Goal: Consume media (video, audio)

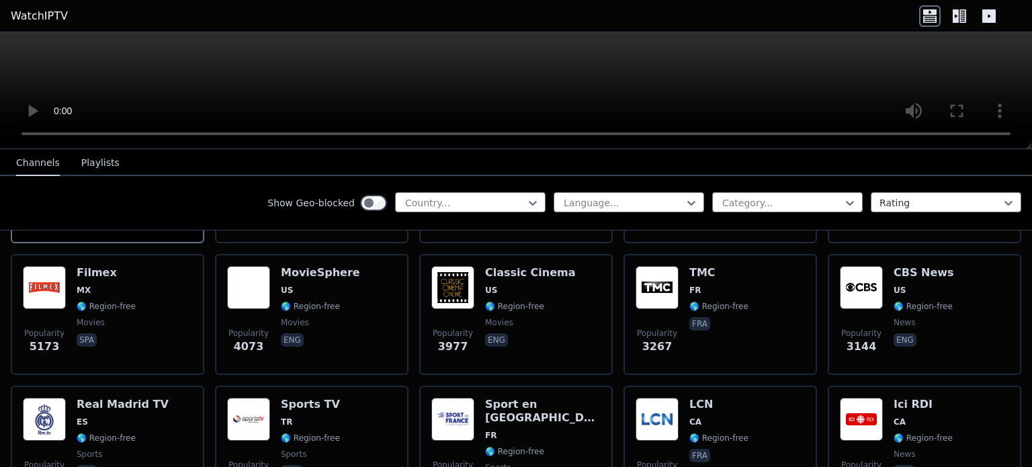
scroll to position [537, 0]
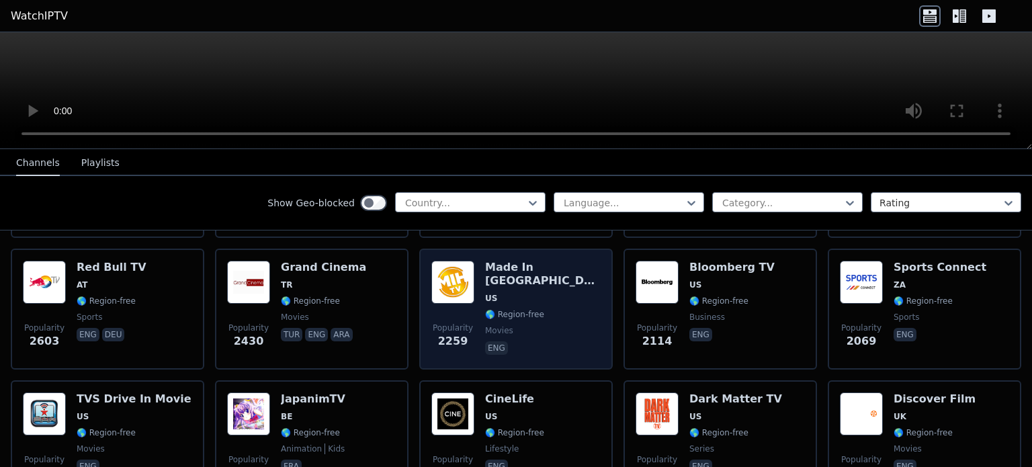
click at [535, 261] on h6 "Made In [GEOGRAPHIC_DATA]" at bounding box center [543, 274] width 116 height 27
click at [516, 261] on h6 "Made In [GEOGRAPHIC_DATA]" at bounding box center [543, 274] width 116 height 27
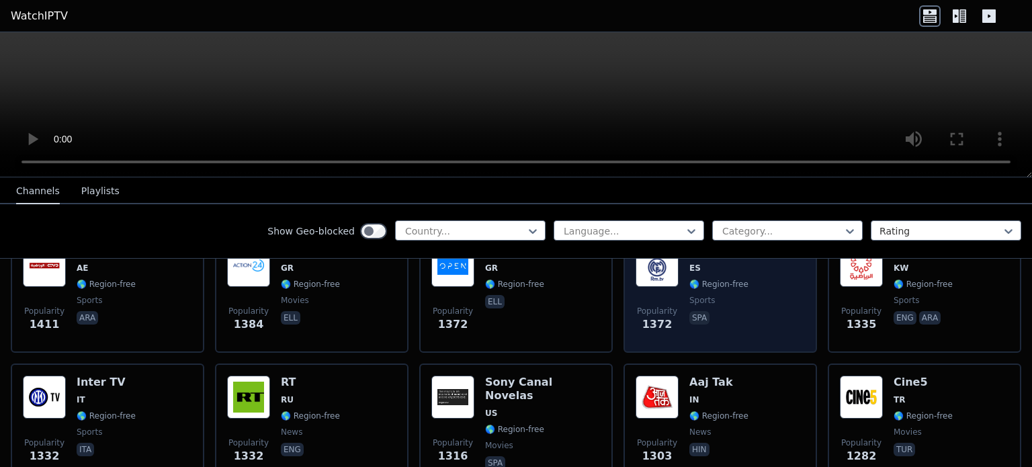
scroll to position [1008, 0]
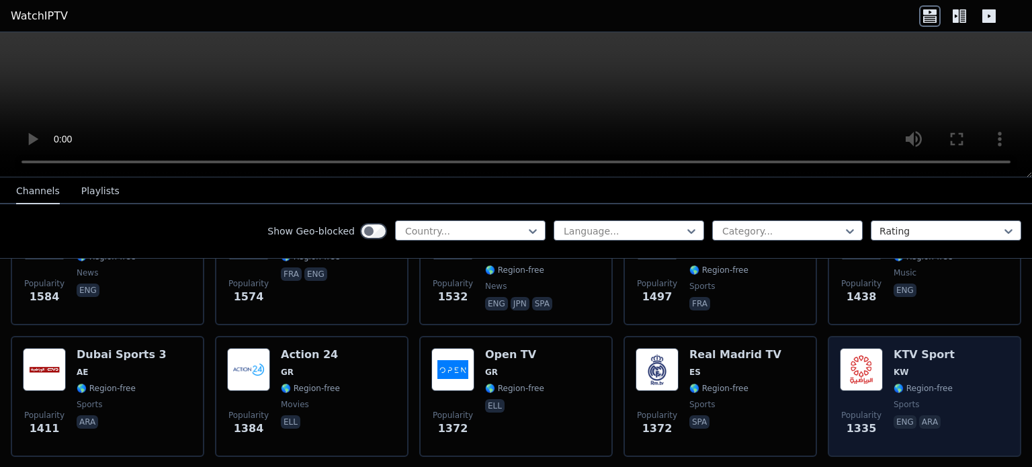
click at [858, 353] on img at bounding box center [861, 369] width 43 height 43
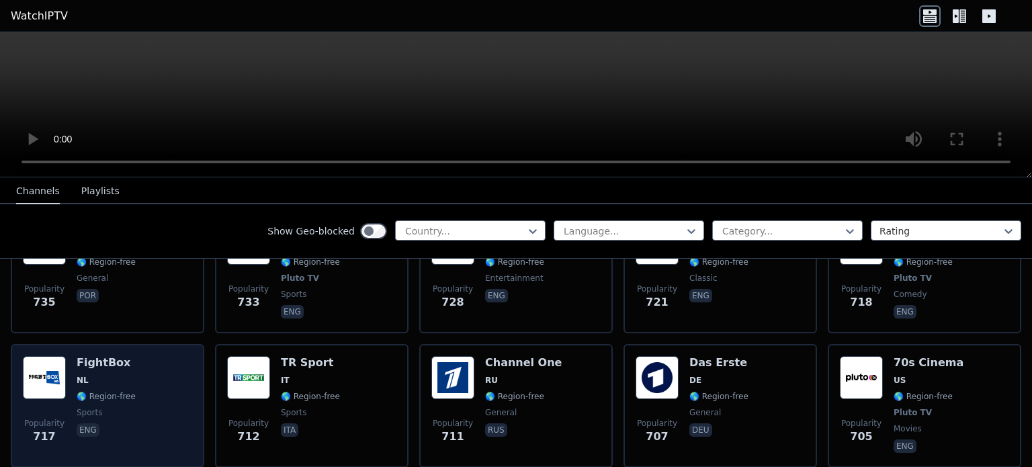
scroll to position [2754, 0]
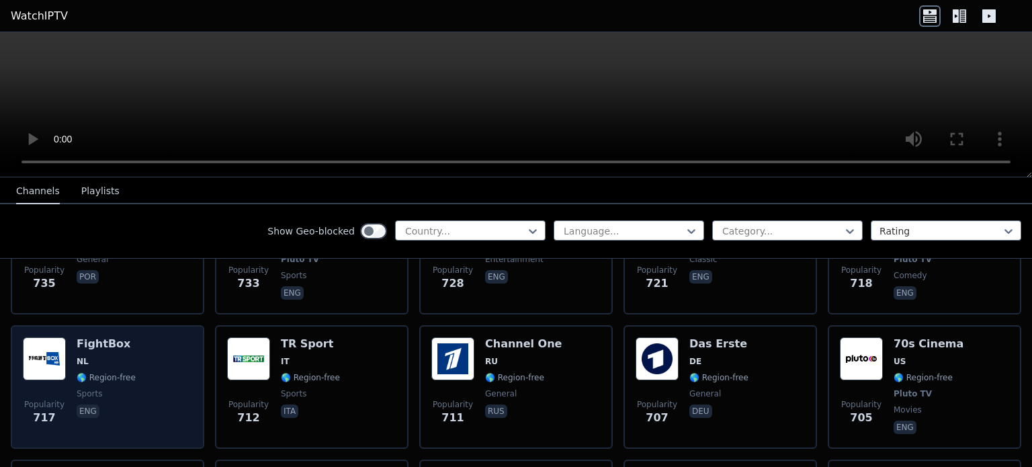
click at [50, 343] on img at bounding box center [44, 358] width 43 height 43
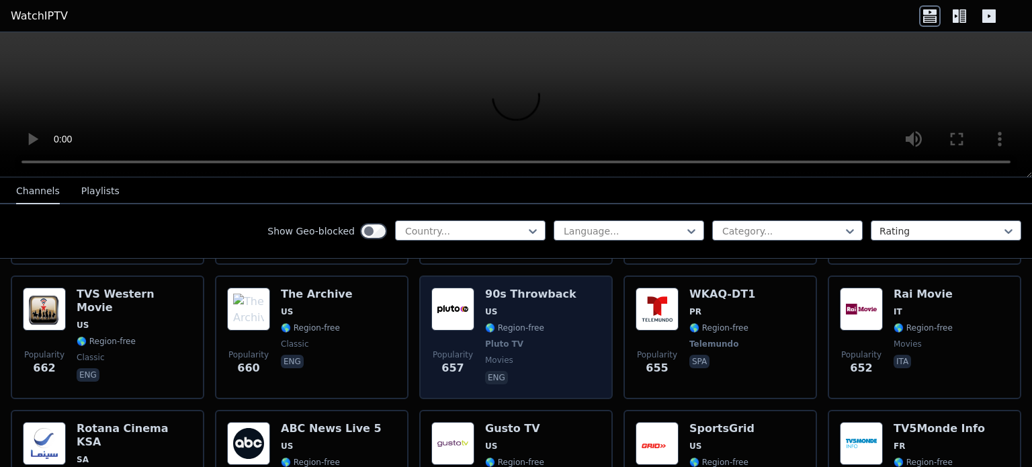
scroll to position [2955, 0]
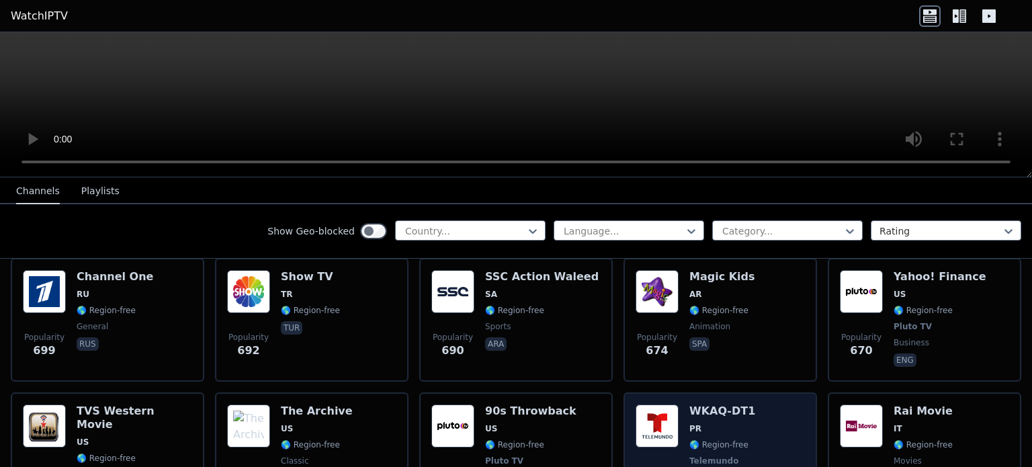
click at [639, 404] on img at bounding box center [656, 425] width 43 height 43
click at [649, 404] on img at bounding box center [656, 425] width 43 height 43
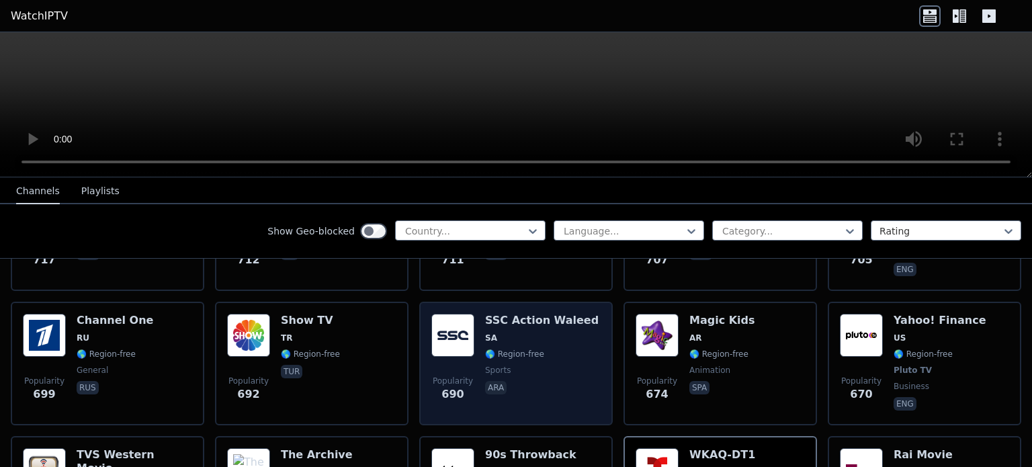
scroll to position [2888, 0]
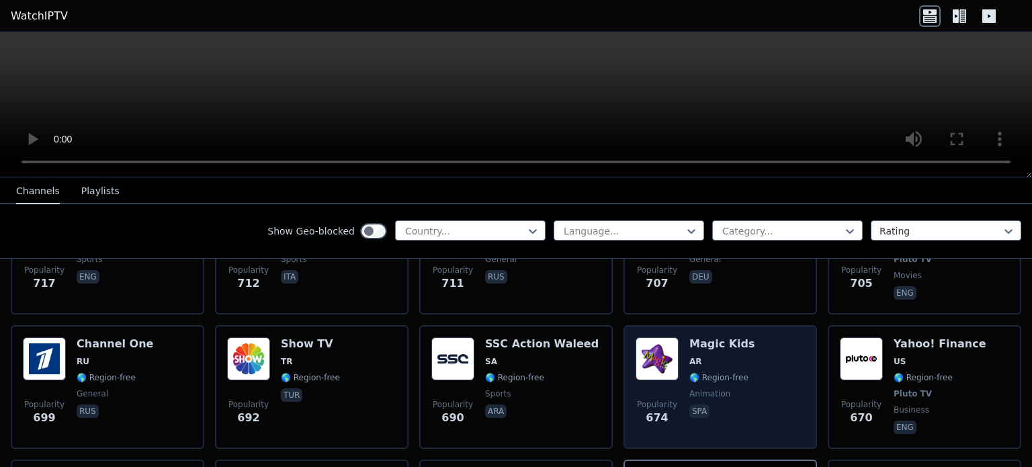
click at [661, 350] on img at bounding box center [656, 358] width 43 height 43
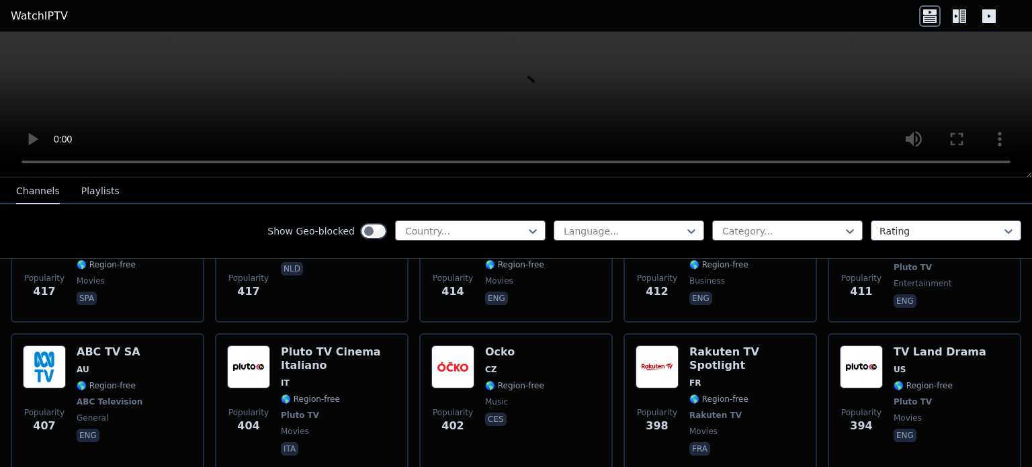
scroll to position [5441, 0]
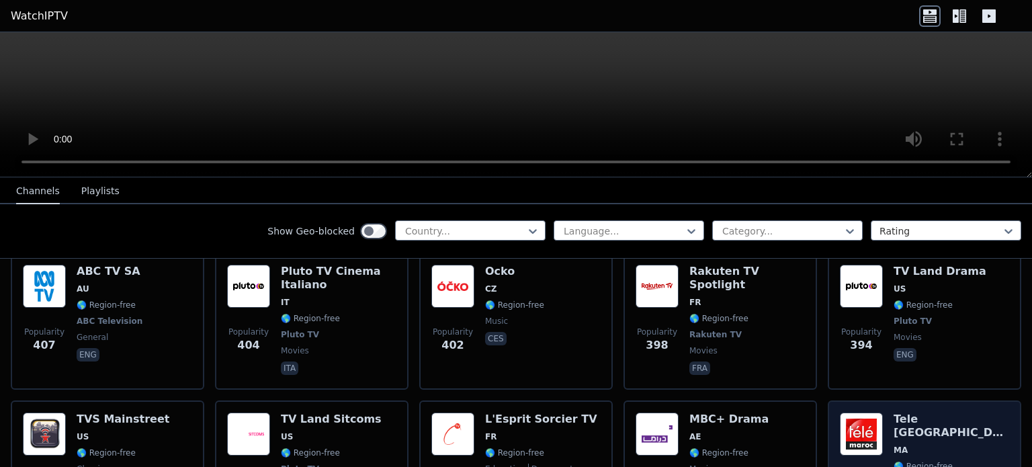
click at [844, 412] on img at bounding box center [861, 433] width 43 height 43
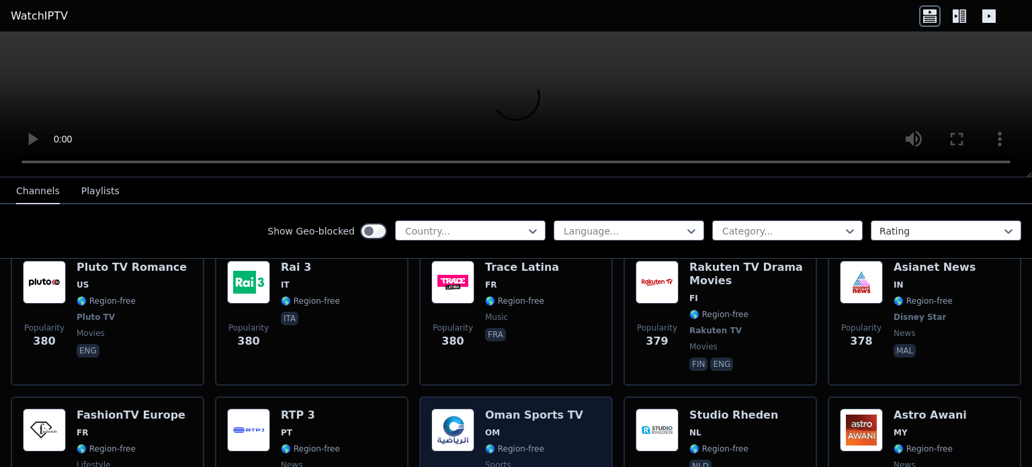
scroll to position [5776, 0]
